Goal: Task Accomplishment & Management: Complete application form

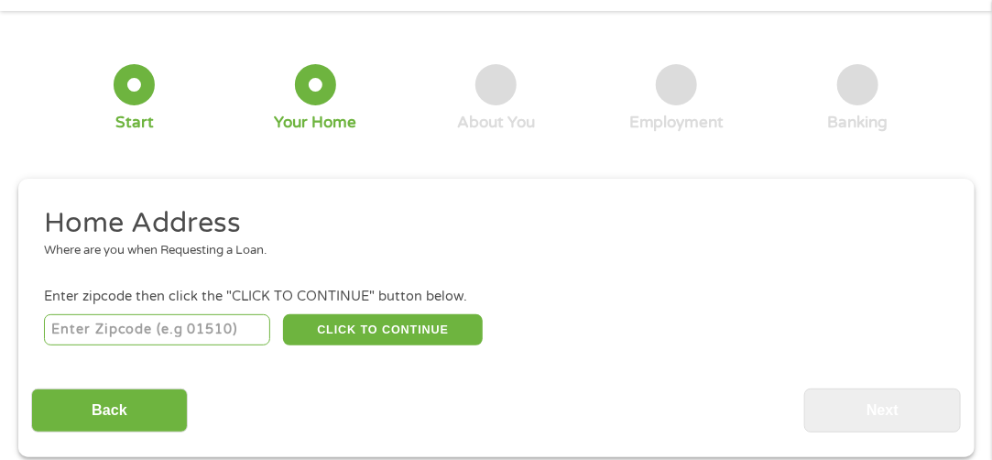
scroll to position [100, 0]
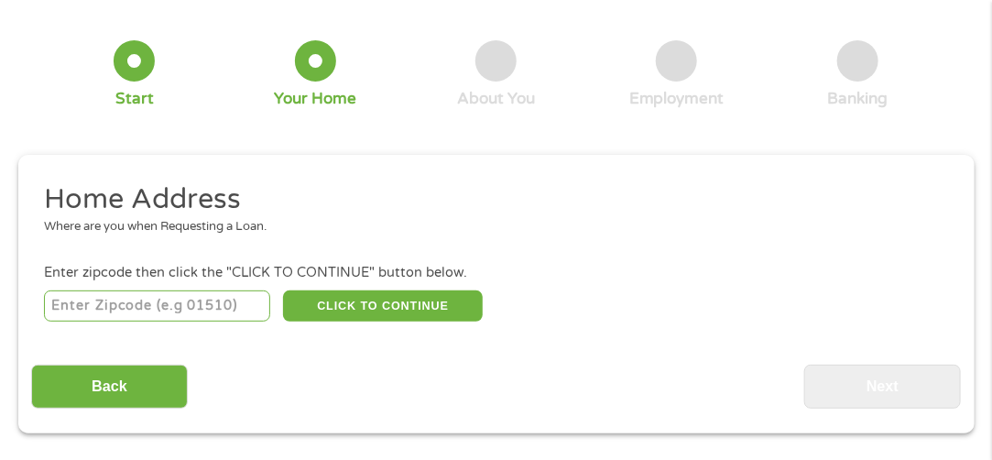
click at [158, 314] on input "number" at bounding box center [157, 305] width 226 height 31
type input "75287"
select select "[US_STATE]"
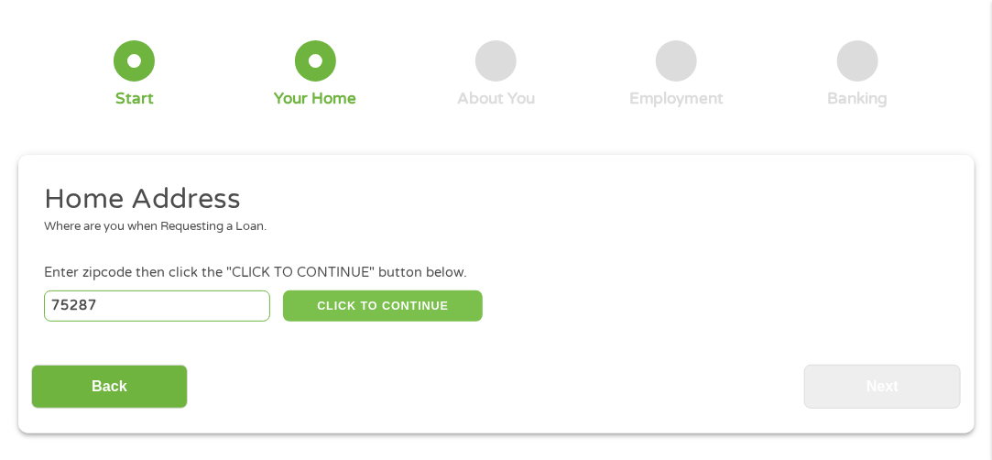
click at [403, 316] on button "CLICK TO CONTINUE" at bounding box center [383, 305] width 200 height 31
type input "75287"
type input "[GEOGRAPHIC_DATA]"
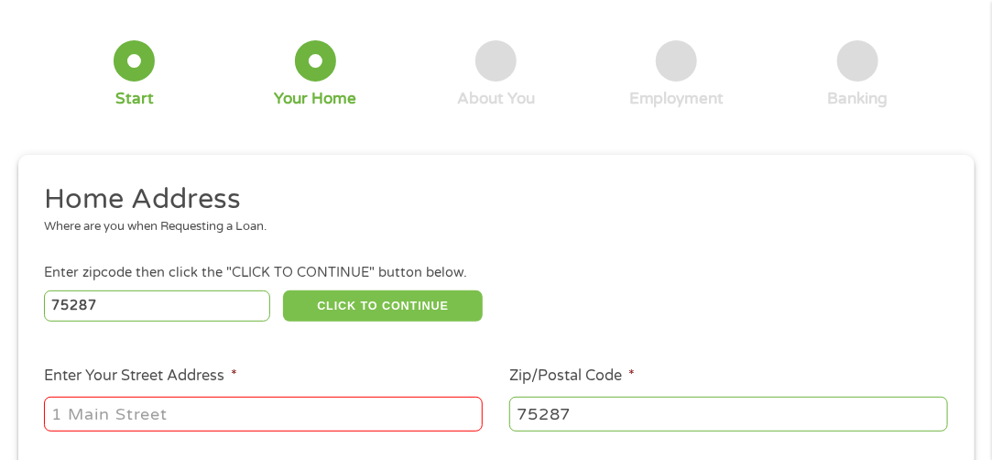
scroll to position [283, 0]
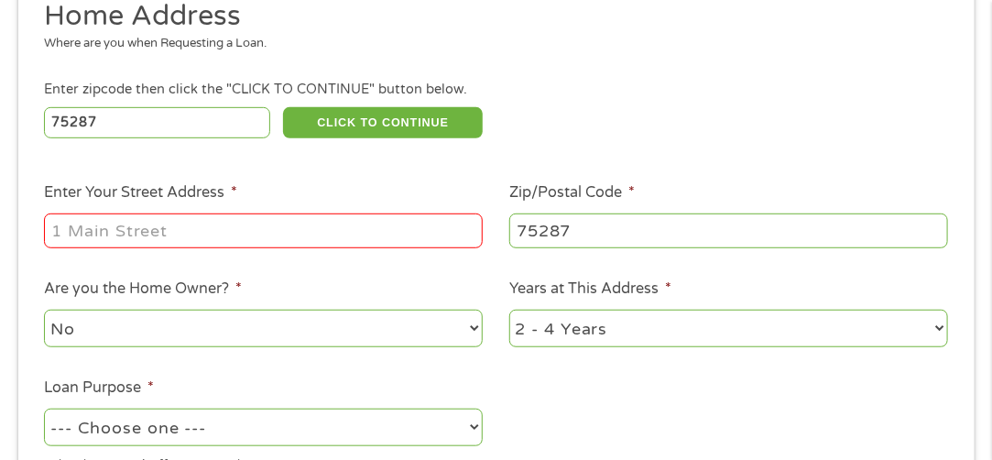
drag, startPoint x: 327, startPoint y: 252, endPoint x: 328, endPoint y: 241, distance: 11.0
click at [327, 247] on div at bounding box center [263, 231] width 439 height 42
click at [328, 241] on input "Enter Your Street Address *" at bounding box center [263, 230] width 439 height 35
type input "[STREET_ADDRESS]"
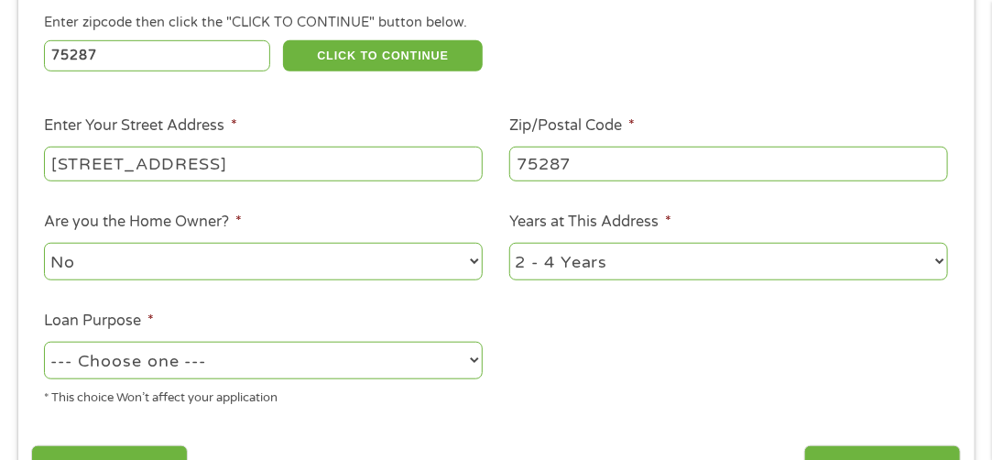
scroll to position [375, 0]
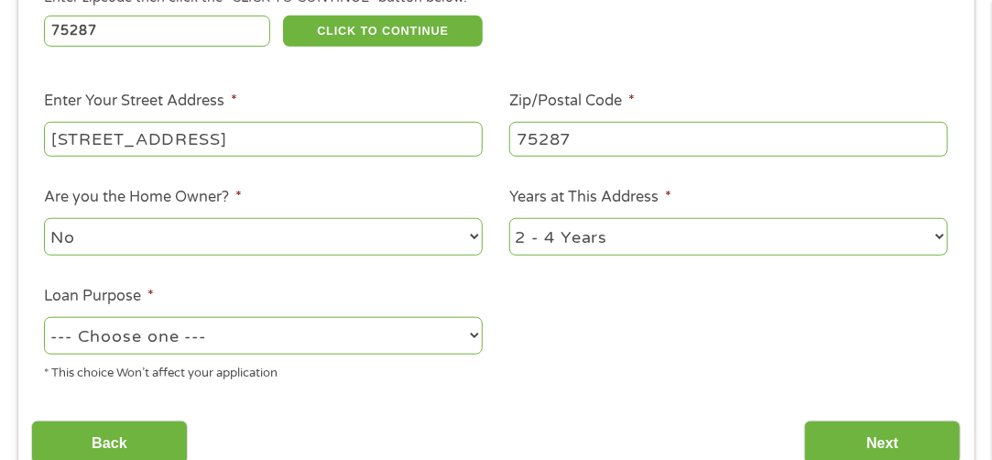
click at [280, 235] on select "No Yes" at bounding box center [263, 237] width 439 height 38
click at [540, 231] on select "1 Year or less 1 - 2 Years 2 - 4 Years Over 4 Years" at bounding box center [728, 237] width 439 height 38
click at [509, 220] on select "1 Year or less 1 - 2 Years 2 - 4 Years Over 4 Years" at bounding box center [728, 237] width 439 height 38
click at [576, 227] on select "1 Year or less 1 - 2 Years 2 - 4 Years Over 4 Years" at bounding box center [728, 237] width 439 height 38
select select "12months"
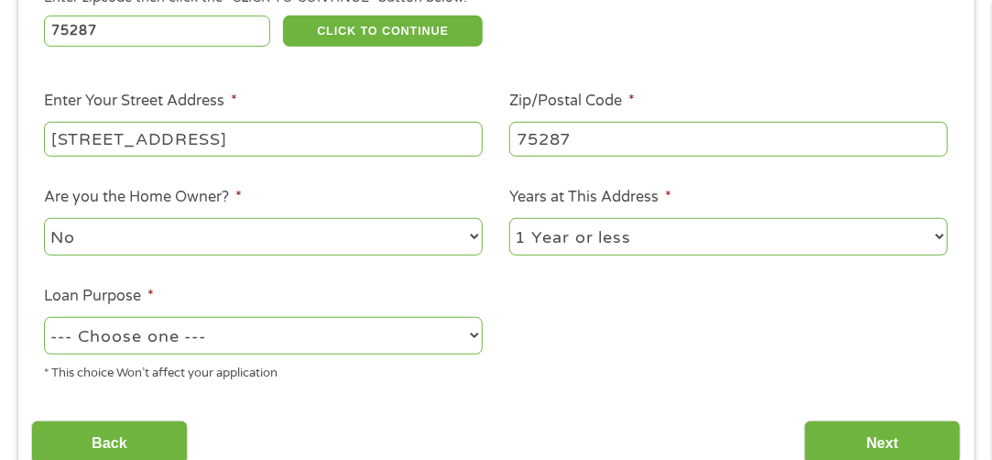
click at [509, 220] on select "1 Year or less 1 - 2 Years 2 - 4 Years Over 4 Years" at bounding box center [728, 237] width 439 height 38
click at [316, 358] on div "--- Choose one --- Pay Bills Debt Consolidation Home Improvement Major Purchase…" at bounding box center [263, 336] width 439 height 44
click at [316, 350] on select "--- Choose one --- Pay Bills Debt Consolidation Home Improvement Major Purchase…" at bounding box center [263, 336] width 439 height 38
select select "paybills"
click at [44, 319] on select "--- Choose one --- Pay Bills Debt Consolidation Home Improvement Major Purchase…" at bounding box center [263, 336] width 439 height 38
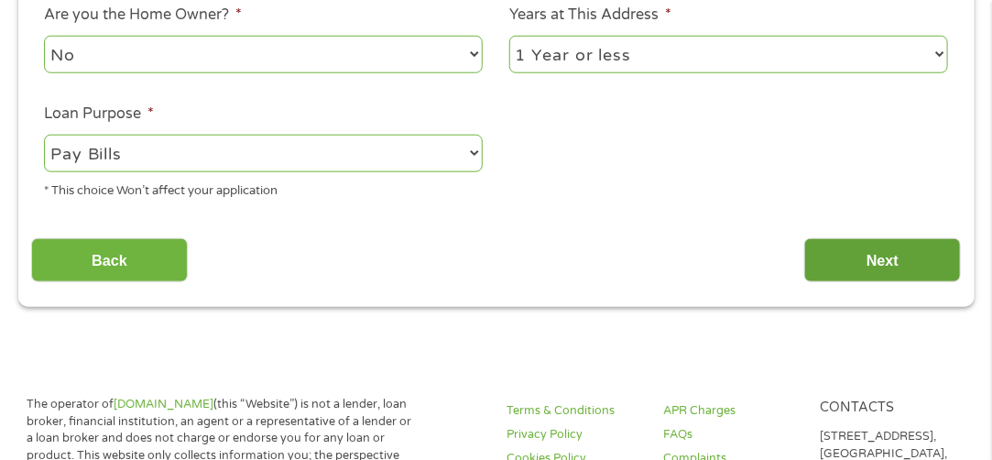
scroll to position [558, 0]
click at [835, 259] on input "Next" at bounding box center [882, 259] width 157 height 45
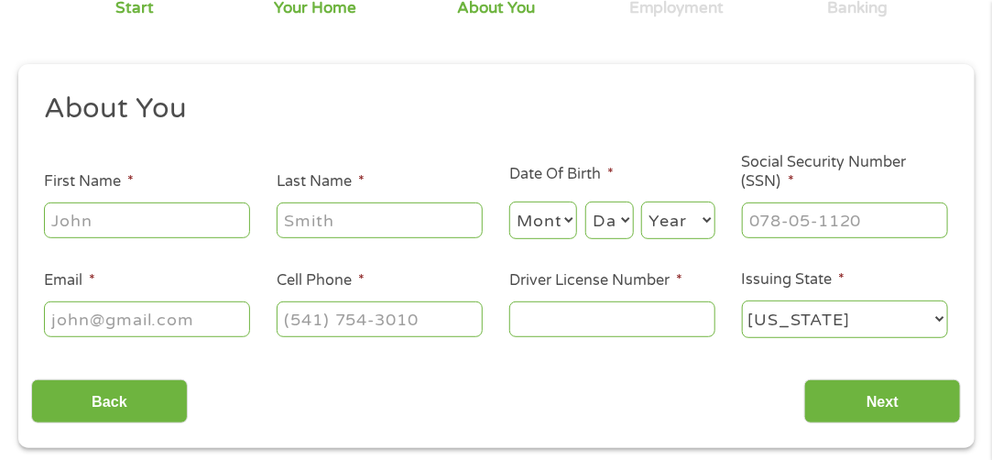
scroll to position [191, 0]
click at [172, 217] on input "First Name *" at bounding box center [147, 219] width 206 height 35
type input "Chelsea"
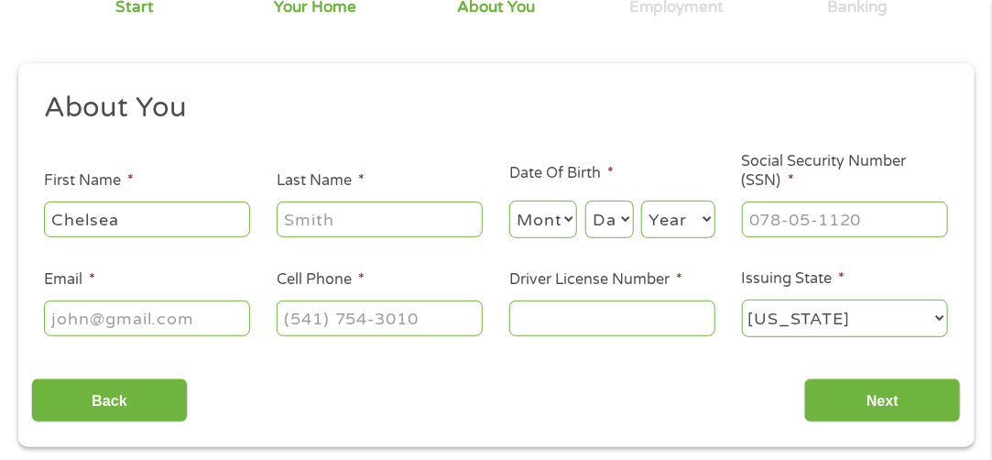
type input "[GEOGRAPHIC_DATA]"
type input "[EMAIL_ADDRESS][DOMAIN_NAME]"
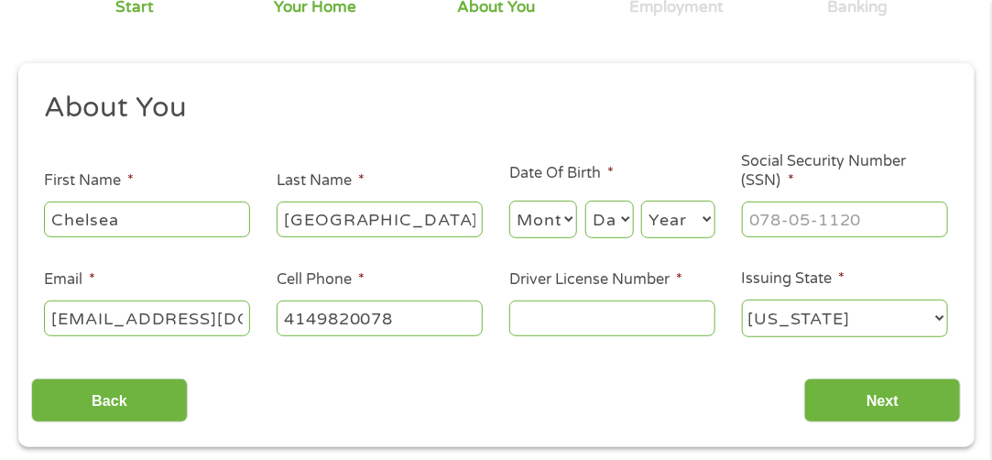
type input "[PHONE_NUMBER]"
click at [551, 210] on select "Month 1 2 3 4 5 6 7 8 9 10 11 12" at bounding box center [543, 220] width 69 height 38
select select "6"
click at [509, 201] on select "Month 1 2 3 4 5 6 7 8 9 10 11 12" at bounding box center [543, 220] width 69 height 38
click at [595, 212] on select "Day 1 2 3 4 5 6 7 8 9 10 11 12 13 14 15 16 17 18 19 20 21 22 23 24 25 26 27 28 …" at bounding box center [609, 220] width 49 height 38
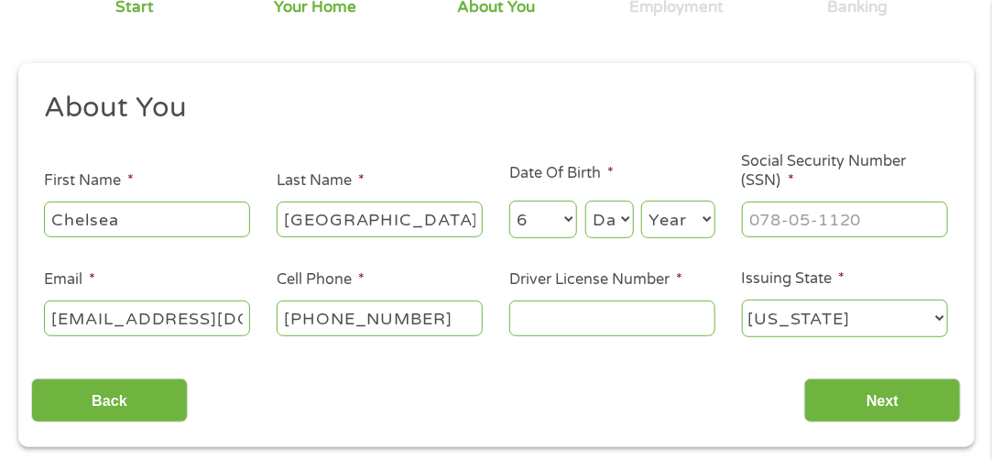
select select "8"
click at [585, 201] on select "Day 1 2 3 4 5 6 7 8 9 10 11 12 13 14 15 16 17 18 19 20 21 22 23 24 25 26 27 28 …" at bounding box center [609, 220] width 49 height 38
click at [661, 196] on div "Month Month 1 2 3 4 5 6 7 8 9 10 11 12 Day Day 1 2 3 4 5 6 7 8 9 10 11 12 13 14…" at bounding box center [612, 216] width 206 height 50
click at [667, 221] on select "Year [DATE] 2006 2005 2004 2003 2002 2001 2000 1999 1998 1997 1996 1995 1994 19…" at bounding box center [678, 220] width 74 height 38
select select "1996"
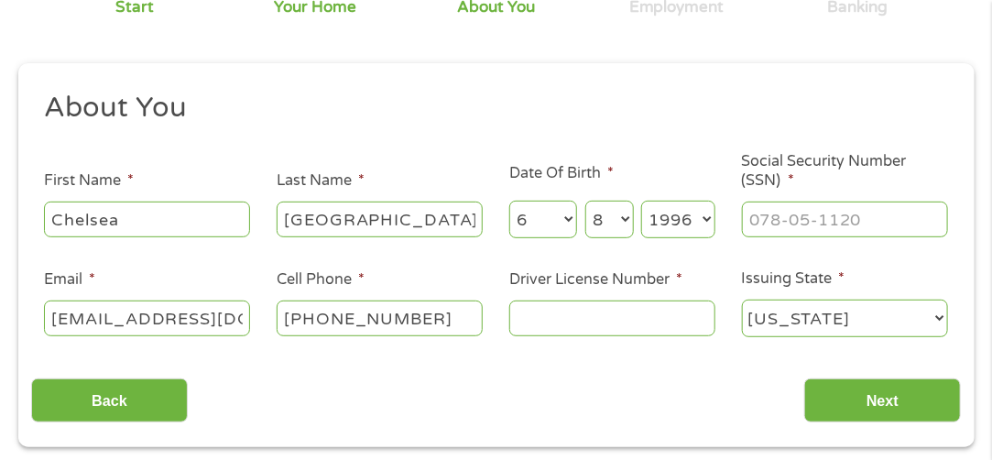
click at [641, 201] on select "Year [DATE] 2006 2005 2004 2003 2002 2001 2000 1999 1998 1997 1996 1995 1994 19…" at bounding box center [678, 220] width 74 height 38
click at [811, 220] on input "___-__-____" at bounding box center [845, 219] width 206 height 35
type input "416-75-0191"
click at [648, 311] on input "Driver License Number *" at bounding box center [612, 317] width 206 height 35
click at [815, 320] on select "[US_STATE] [US_STATE] [US_STATE] [US_STATE] [US_STATE] [US_STATE] [US_STATE] [U…" at bounding box center [845, 319] width 206 height 38
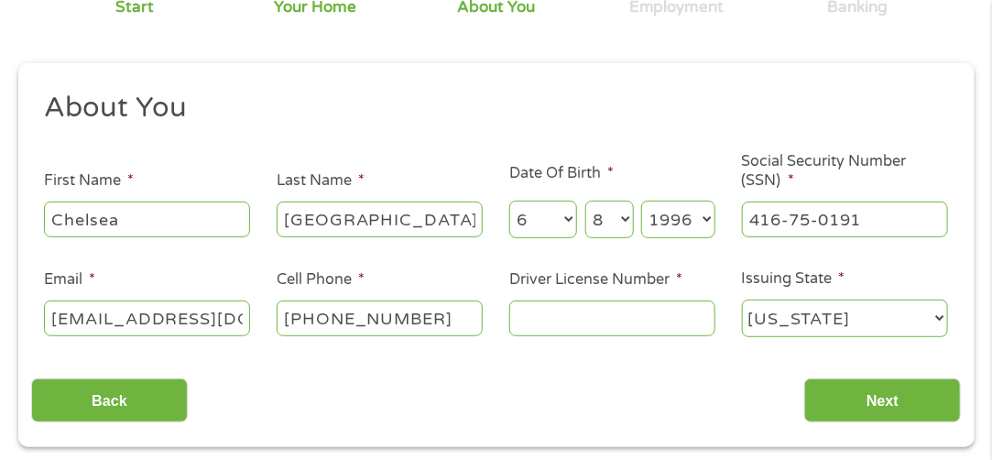
select select "[US_STATE]"
click at [742, 300] on select "[US_STATE] [US_STATE] [US_STATE] [US_STATE] [US_STATE] [US_STATE] [US_STATE] [U…" at bounding box center [845, 319] width 206 height 38
click at [642, 305] on input "Driver License Number *" at bounding box center [612, 317] width 206 height 35
type input "h"
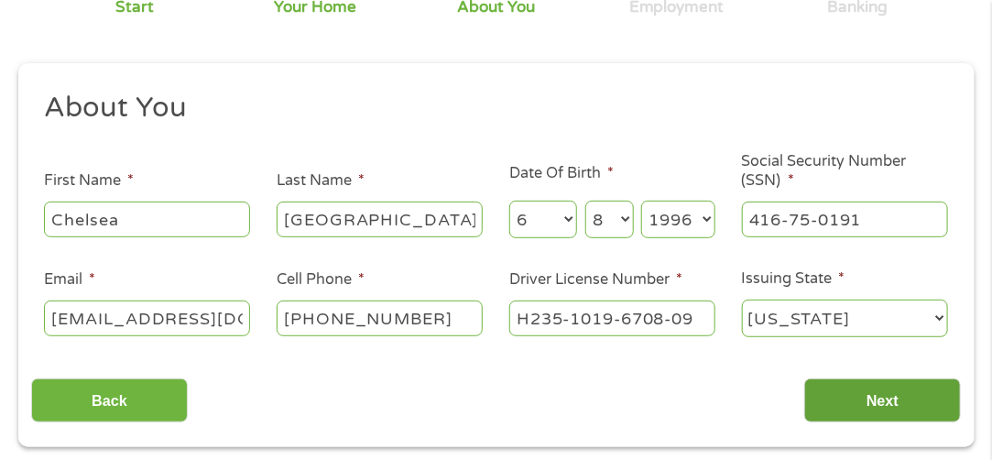
type input "H235-1019-6708-09"
click at [868, 398] on input "Next" at bounding box center [882, 400] width 157 height 45
click at [866, 404] on input "Next" at bounding box center [882, 400] width 157 height 45
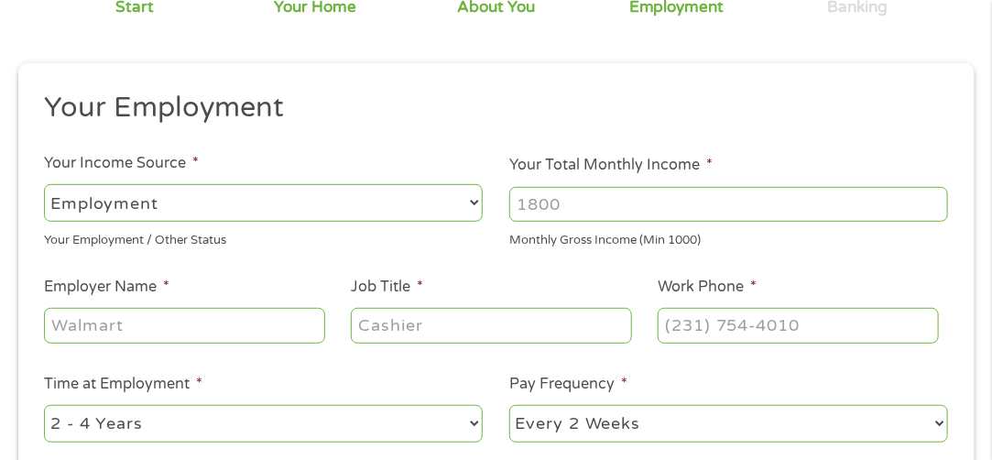
click at [582, 205] on input "Your Total Monthly Income *" at bounding box center [728, 204] width 439 height 35
type input "2500"
click at [194, 339] on input "Employer Name *" at bounding box center [184, 325] width 280 height 35
type input "DEL MAR SCIENTIFIC"
click at [385, 329] on input "Job Title *" at bounding box center [491, 325] width 280 height 35
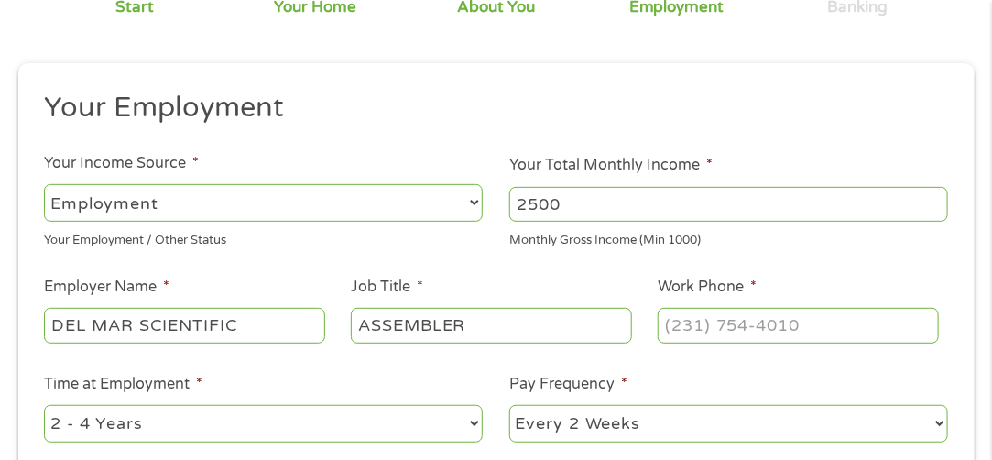
type input "ASSEMBLER"
click at [803, 330] on input "(___) ___-____" at bounding box center [798, 325] width 280 height 35
click at [682, 328] on input "(___) ___-____" at bounding box center [798, 325] width 280 height 35
click at [675, 325] on input "(___) ___-____" at bounding box center [798, 325] width 280 height 35
type input "[PHONE_NUMBER]"
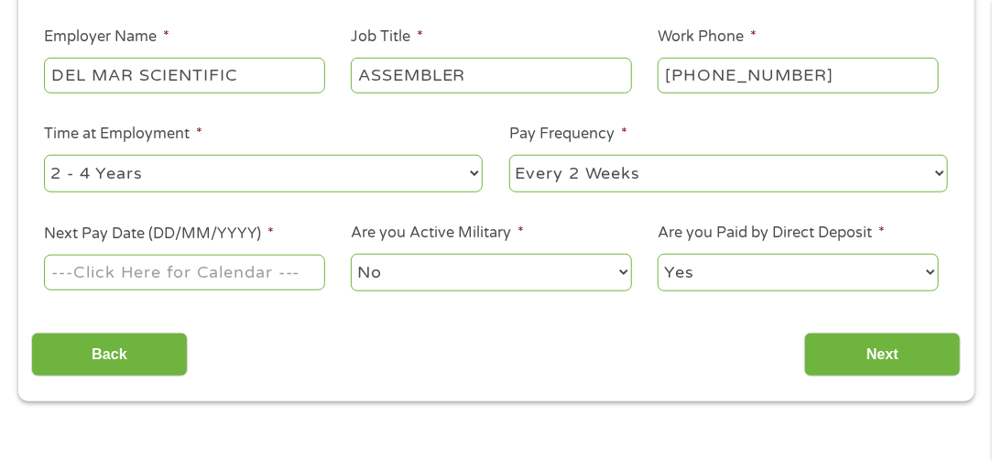
scroll to position [466, 0]
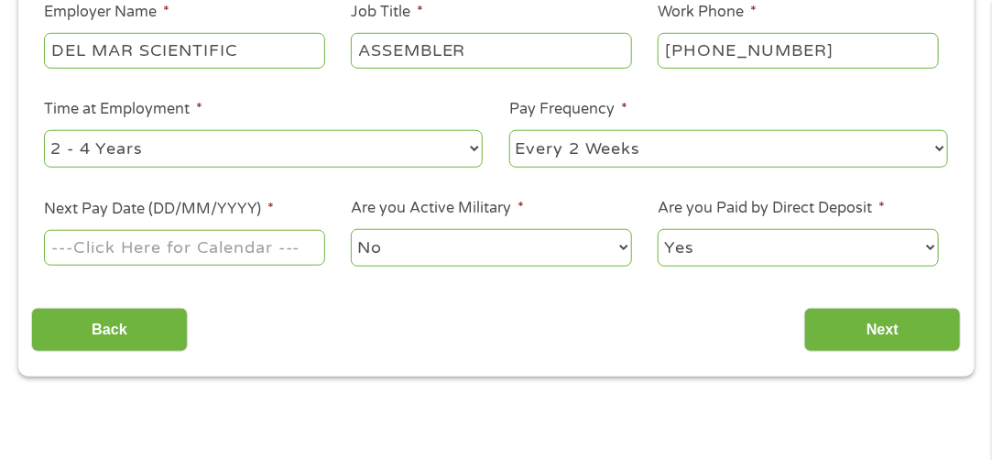
click at [245, 155] on select "--- Choose one --- 1 Year or less 1 - 2 Years 2 - 4 Years Over 4 Years" at bounding box center [263, 149] width 439 height 38
select select "24months"
click at [44, 130] on select "--- Choose one --- 1 Year or less 1 - 2 Years 2 - 4 Years Over 4 Years" at bounding box center [263, 149] width 439 height 38
click at [602, 147] on select "--- Choose one --- Every 2 Weeks Every Week Monthly Semi-Monthly" at bounding box center [728, 149] width 439 height 38
select select "weekly"
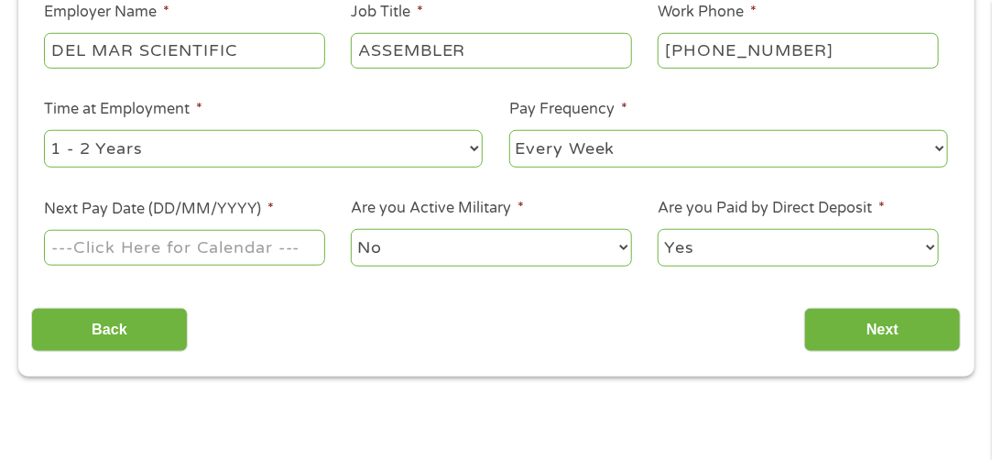
click at [509, 130] on select "--- Choose one --- Every 2 Weeks Every Week Monthly Semi-Monthly" at bounding box center [728, 149] width 439 height 38
click at [184, 247] on input "Next Pay Date (DD/MM/YYYY) *" at bounding box center [184, 247] width 280 height 35
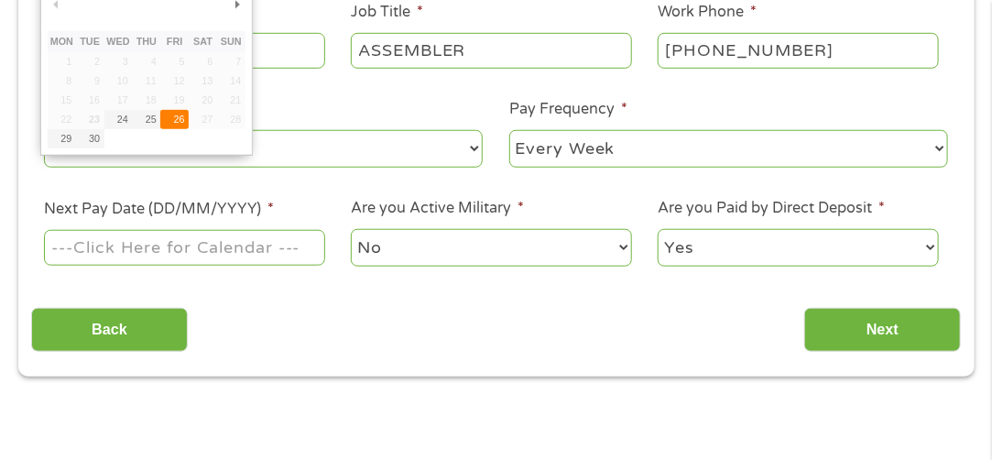
type input "[DATE]"
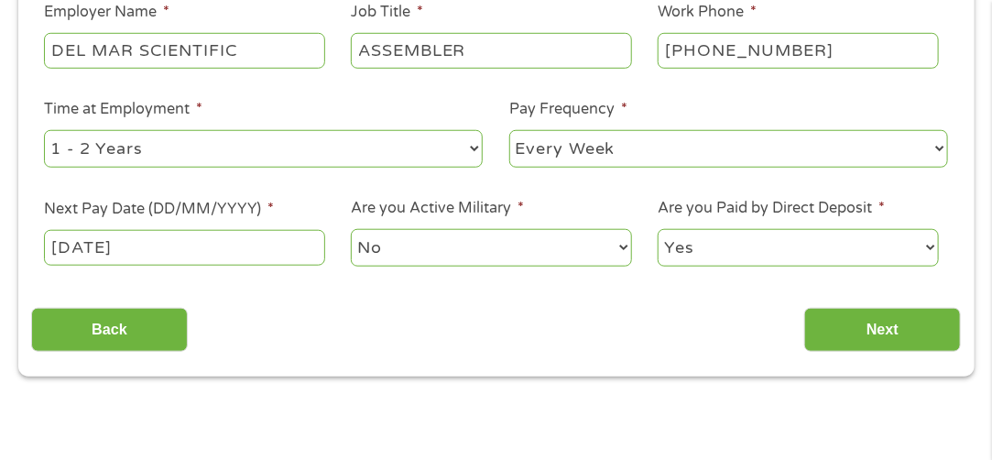
click at [451, 249] on select "No Yes" at bounding box center [491, 248] width 280 height 38
click at [843, 317] on input "Next" at bounding box center [882, 330] width 157 height 45
click at [843, 327] on input "Next" at bounding box center [882, 330] width 157 height 45
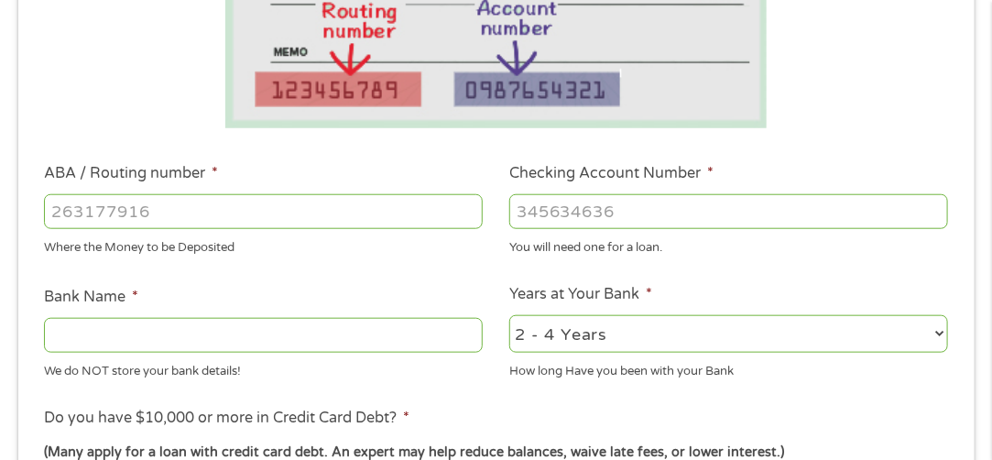
click at [227, 223] on input "ABA / Routing number *" at bounding box center [263, 211] width 439 height 35
click at [261, 346] on input "Bank Name *" at bounding box center [263, 335] width 439 height 35
type input "NAVY FEDERAL CREDIT UNION"
click at [169, 226] on input "ABA / Routing number *" at bounding box center [263, 211] width 439 height 35
click at [609, 338] on select "2 - 4 Years 6 - 12 Months 1 - 2 Years Over 4 Years" at bounding box center [728, 334] width 439 height 38
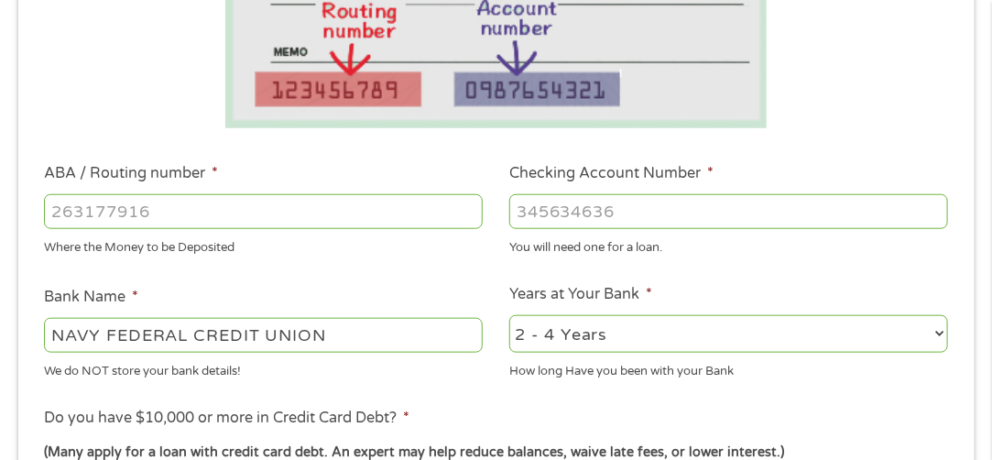
click at [559, 398] on ul "Bank Information Where do you want the funds deposited? ABA / Routing number * …" at bounding box center [496, 271] width 930 height 912
click at [234, 222] on input "ABA / Routing number *" at bounding box center [263, 211] width 439 height 35
type input "256074974"
click at [544, 218] on input "Checking Account Number *" at bounding box center [728, 211] width 439 height 35
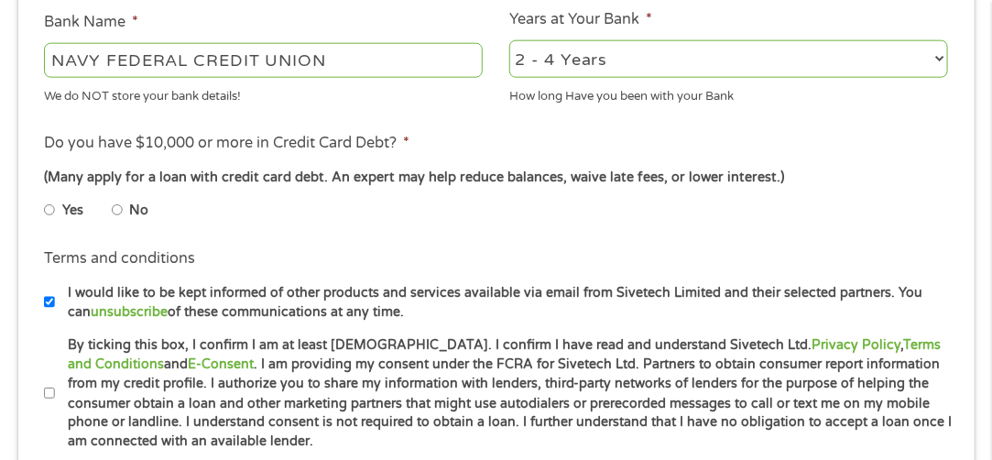
scroll to position [833, 0]
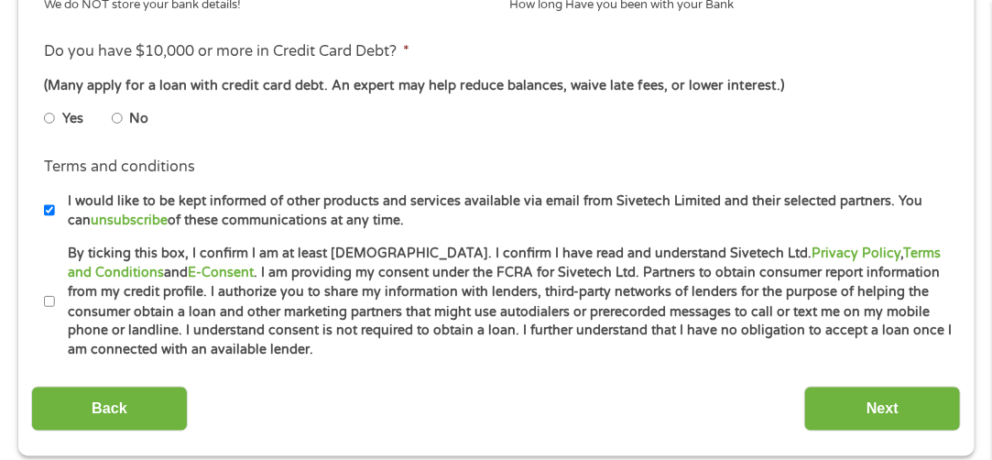
type input "7174493390"
click at [124, 115] on li "No" at bounding box center [145, 119] width 66 height 36
click at [118, 118] on input "No" at bounding box center [117, 118] width 11 height 29
radio input "true"
click at [903, 409] on input "Next" at bounding box center [882, 409] width 157 height 45
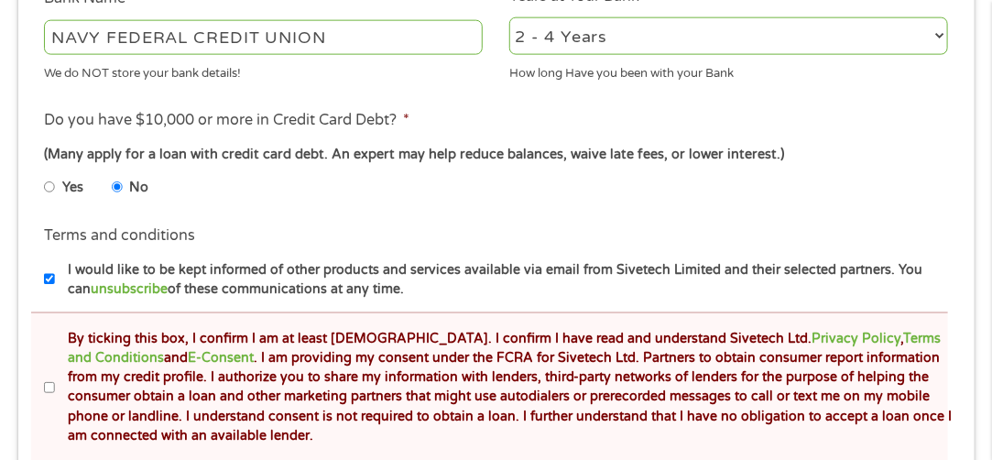
click at [50, 386] on input "By ticking this box, I confirm I am at least [DEMOGRAPHIC_DATA]. I confirm I ha…" at bounding box center [49, 388] width 11 height 29
checkbox input "true"
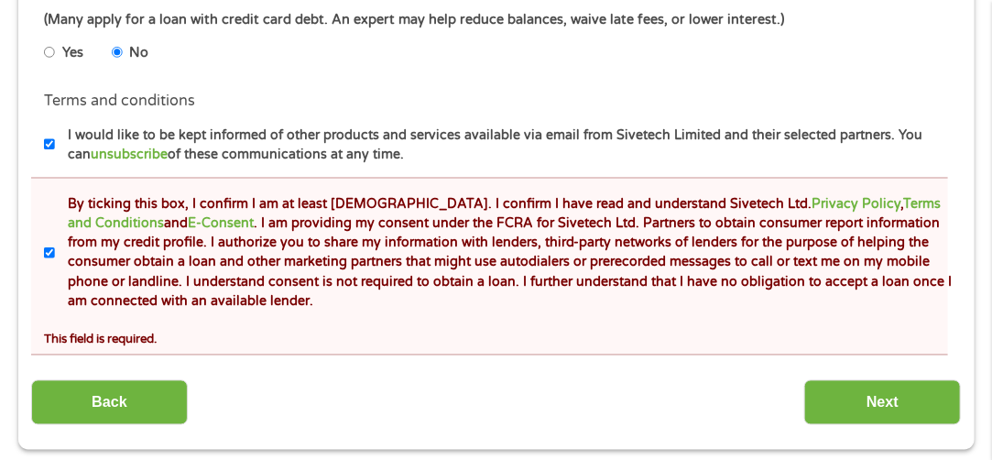
scroll to position [1199, 0]
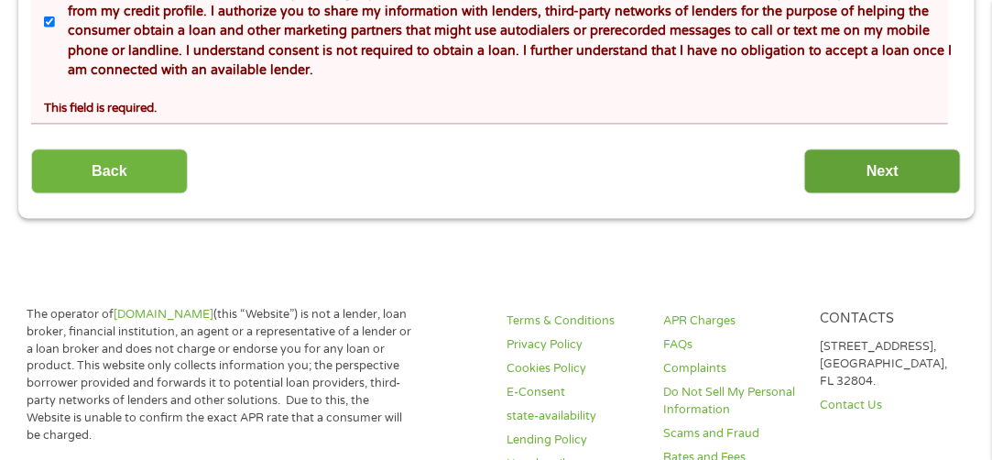
click at [822, 175] on input "Next" at bounding box center [882, 170] width 157 height 45
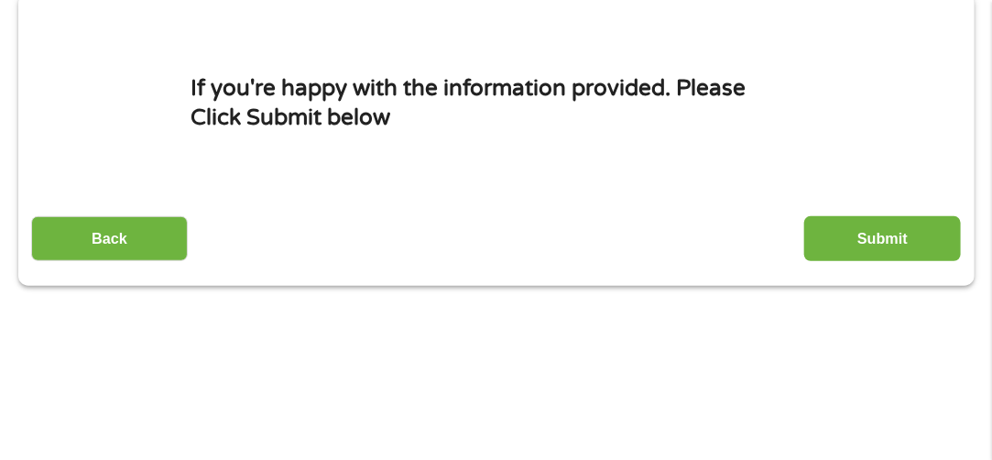
scroll to position [283, 0]
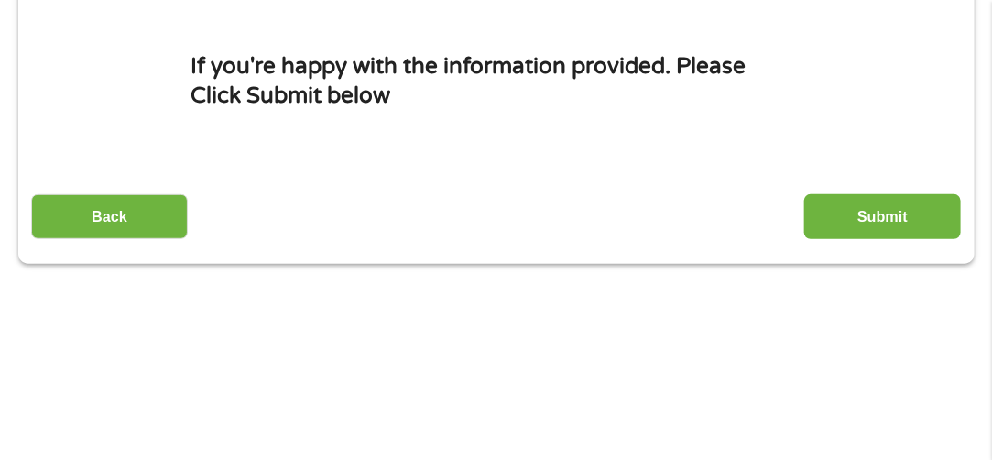
click at [877, 208] on input "Submit" at bounding box center [882, 216] width 157 height 45
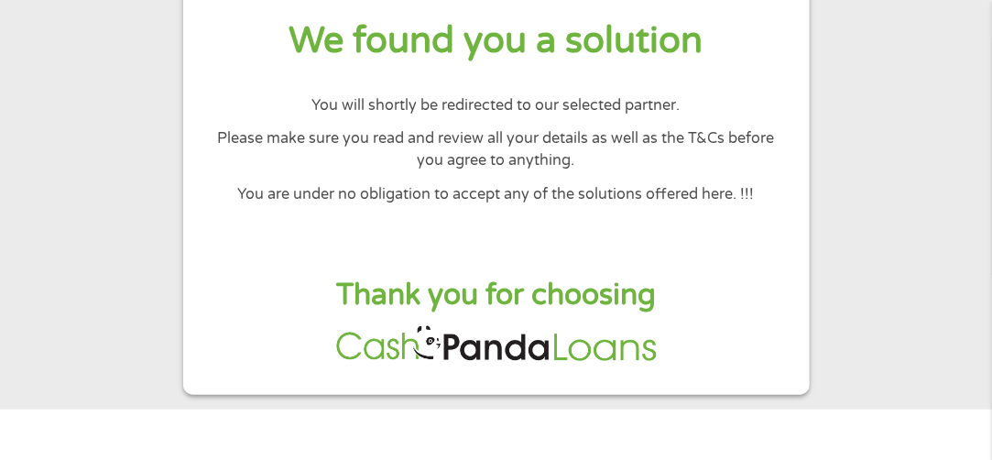
scroll to position [183, 0]
